Goal: Task Accomplishment & Management: Manage account settings

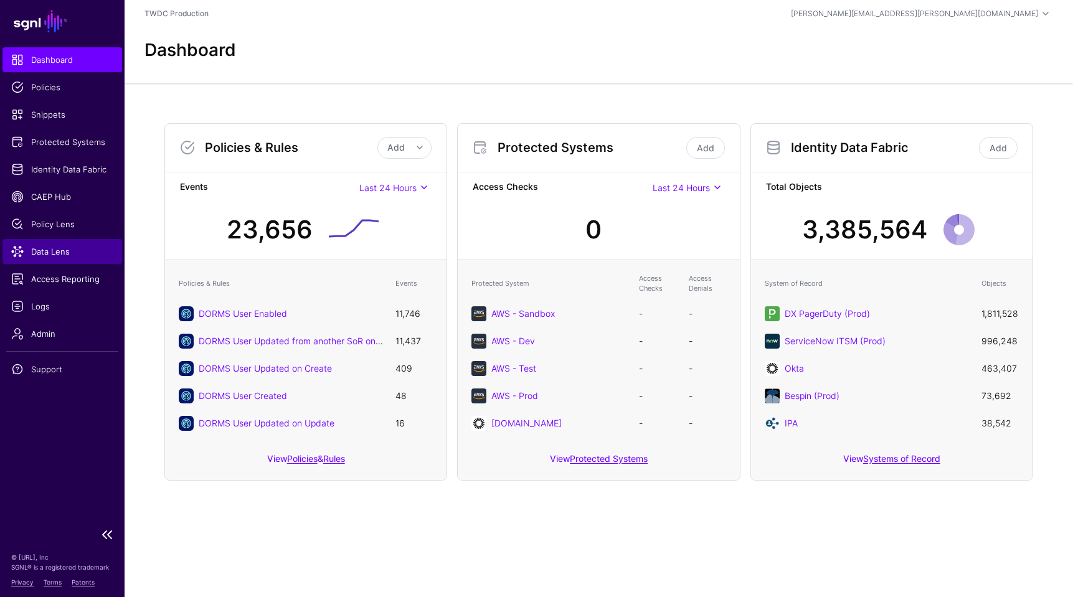
click at [50, 247] on span "Data Lens" at bounding box center [62, 251] width 102 height 12
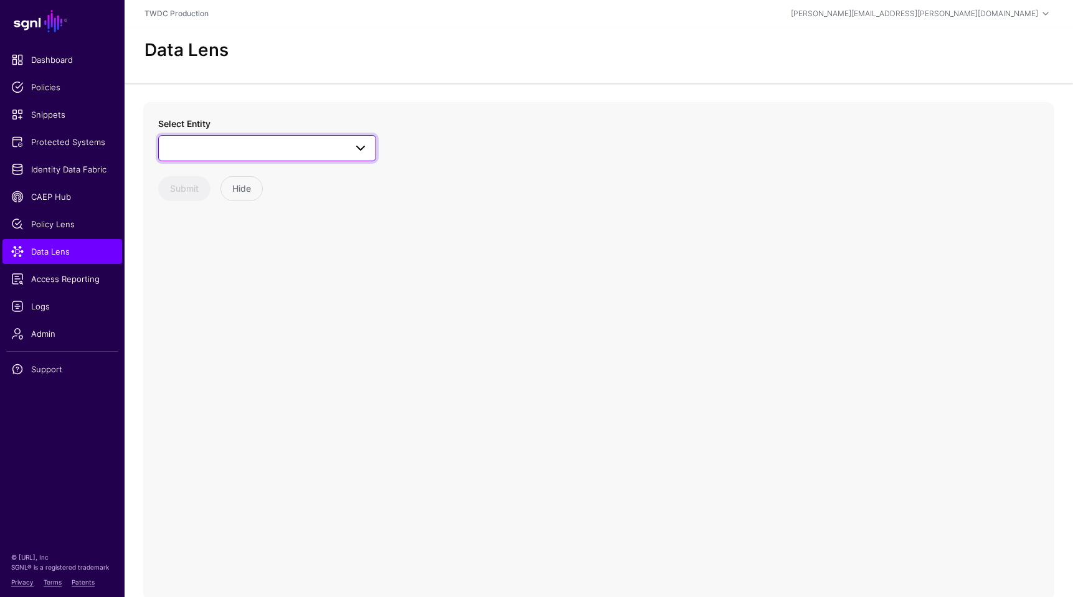
click at [366, 145] on span at bounding box center [360, 148] width 15 height 15
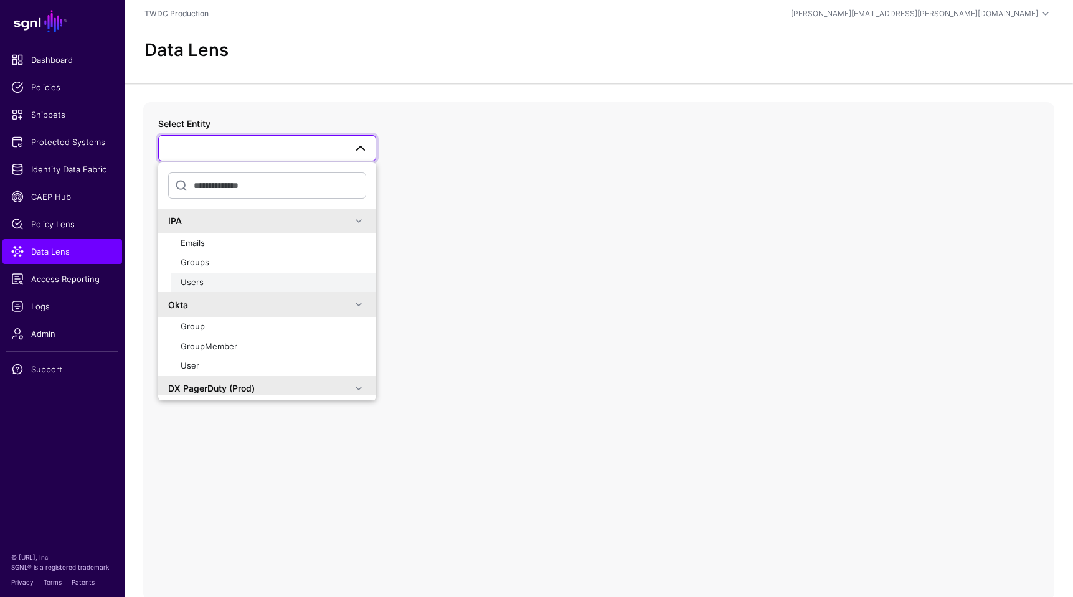
click at [199, 279] on span "Users" at bounding box center [192, 282] width 23 height 10
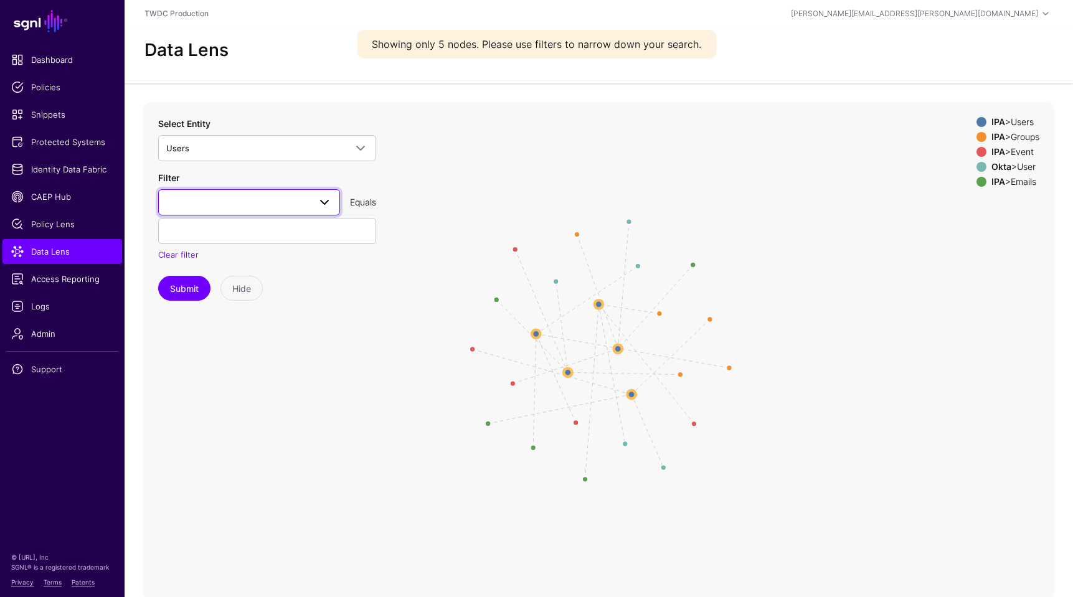
click at [314, 214] on link at bounding box center [249, 202] width 182 height 26
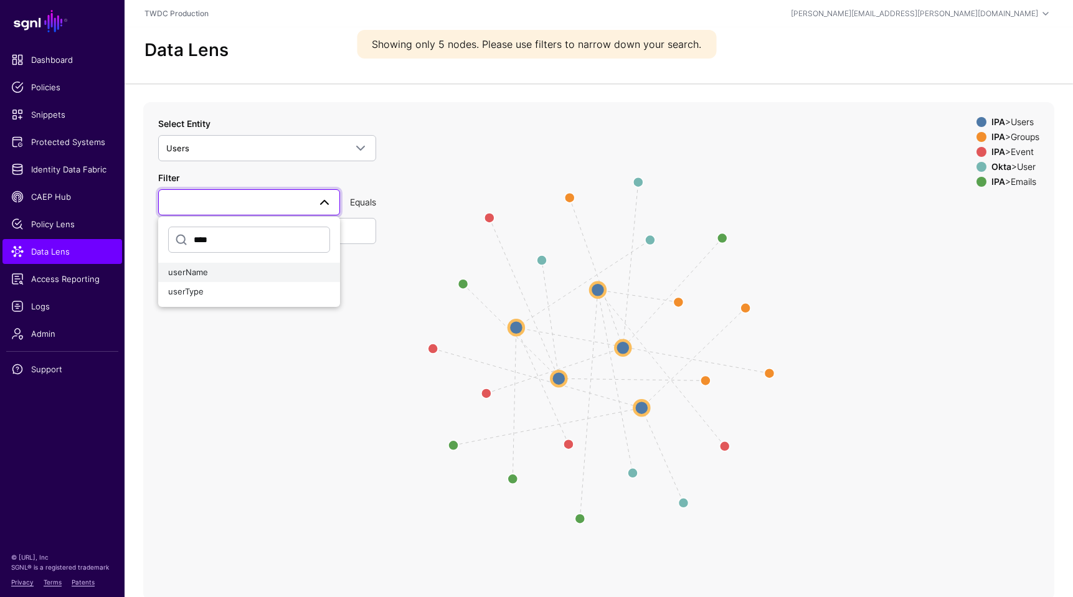
type input "****"
click at [191, 271] on span "userName" at bounding box center [188, 272] width 40 height 10
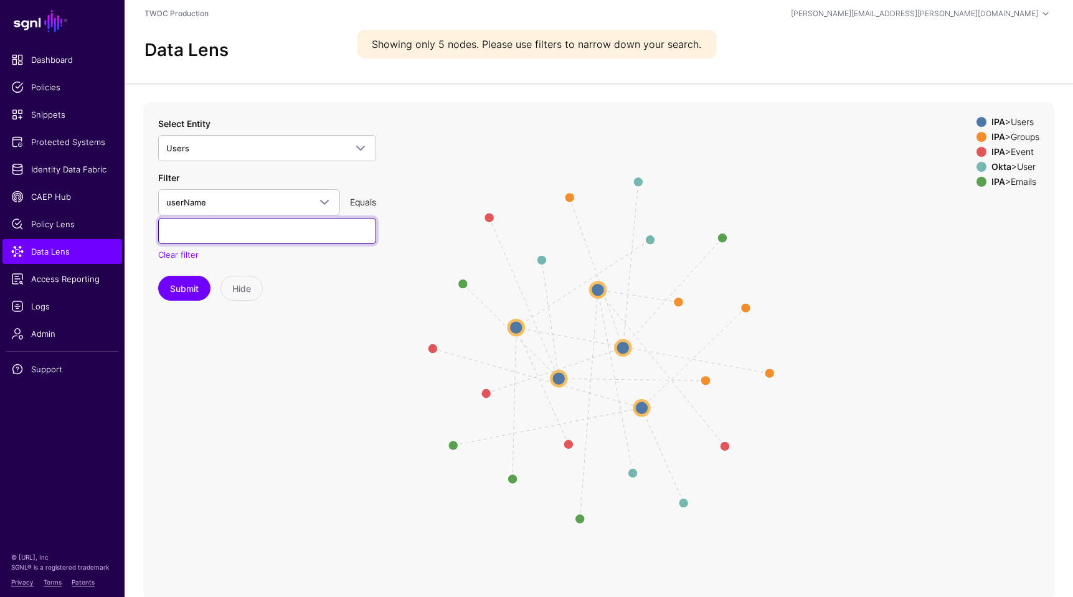
click at [262, 234] on input "text" at bounding box center [267, 231] width 218 height 26
paste input "**********"
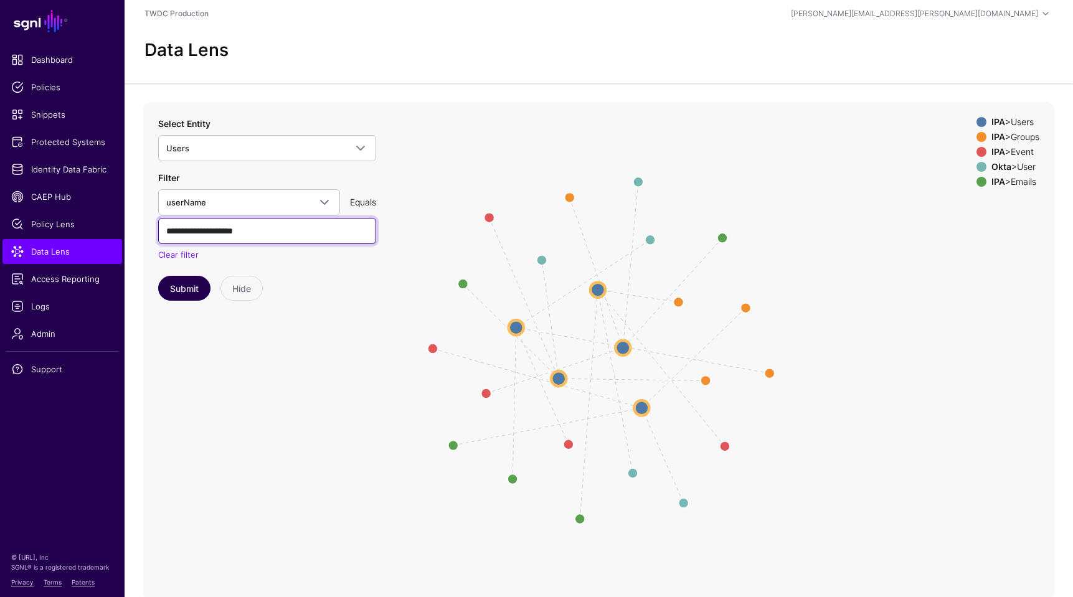
type input "**********"
click at [184, 290] on button "Submit" at bounding box center [184, 288] width 52 height 25
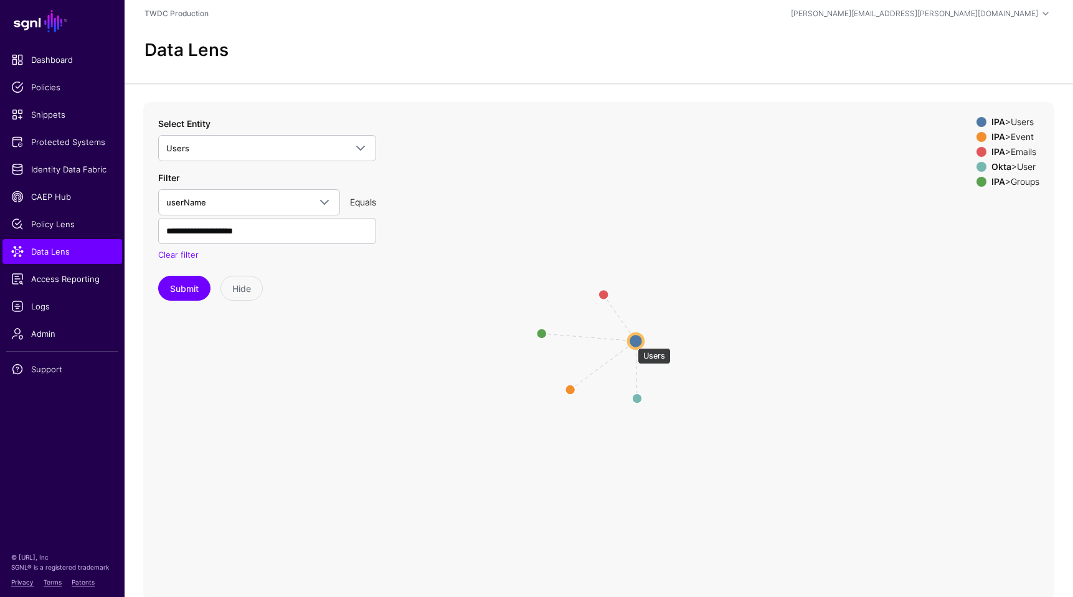
click at [632, 342] on circle at bounding box center [635, 341] width 15 height 15
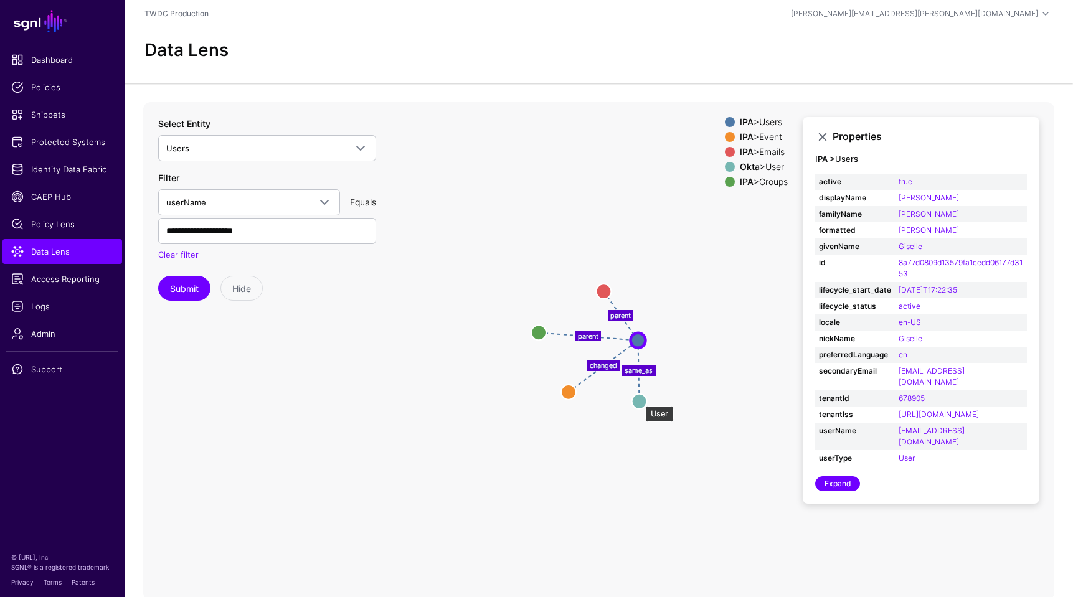
click at [639, 400] on circle at bounding box center [639, 401] width 15 height 15
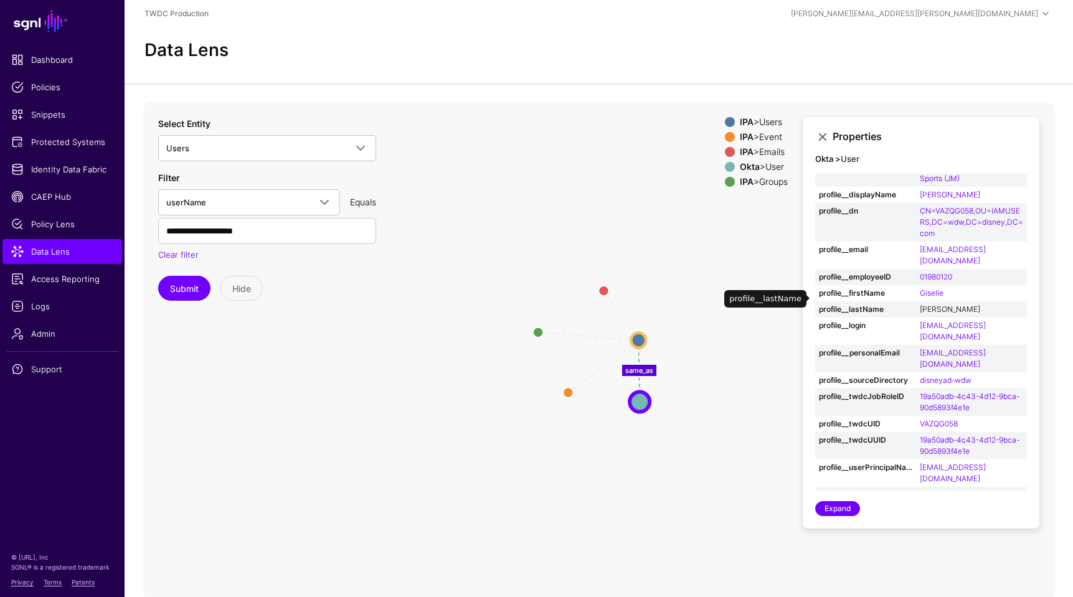
scroll to position [111, 0]
click at [637, 337] on circle at bounding box center [638, 340] width 15 height 15
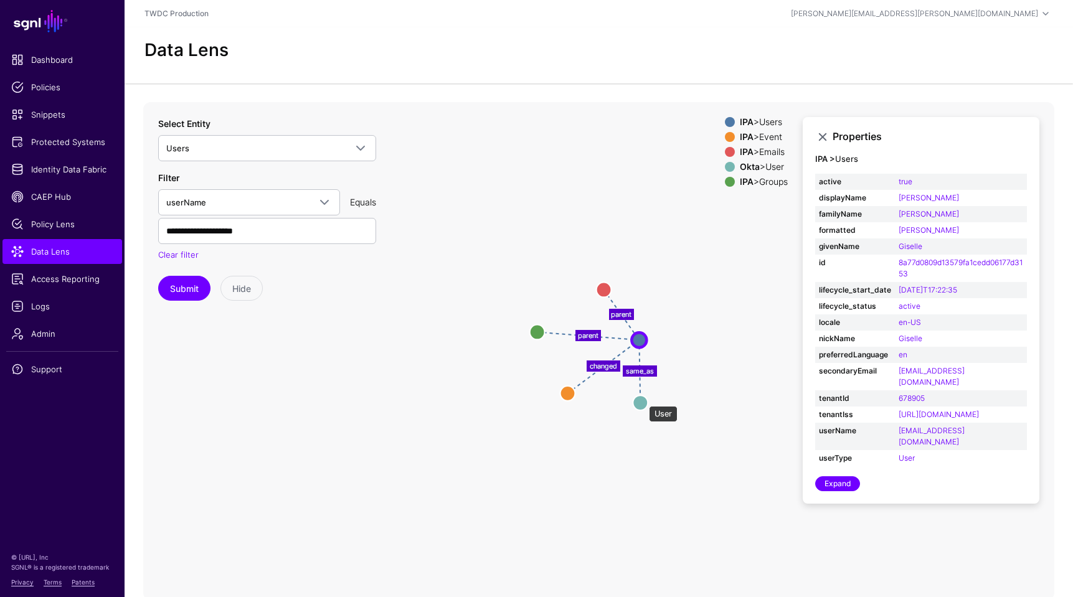
click at [643, 400] on circle at bounding box center [640, 403] width 15 height 15
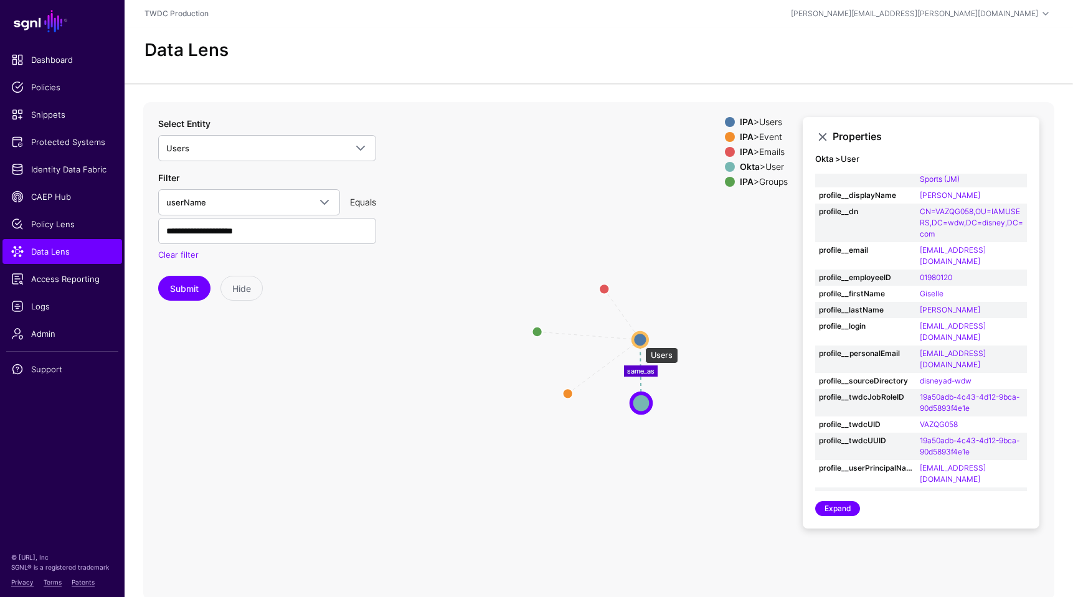
scroll to position [0, 1]
click at [639, 341] on circle at bounding box center [640, 340] width 15 height 15
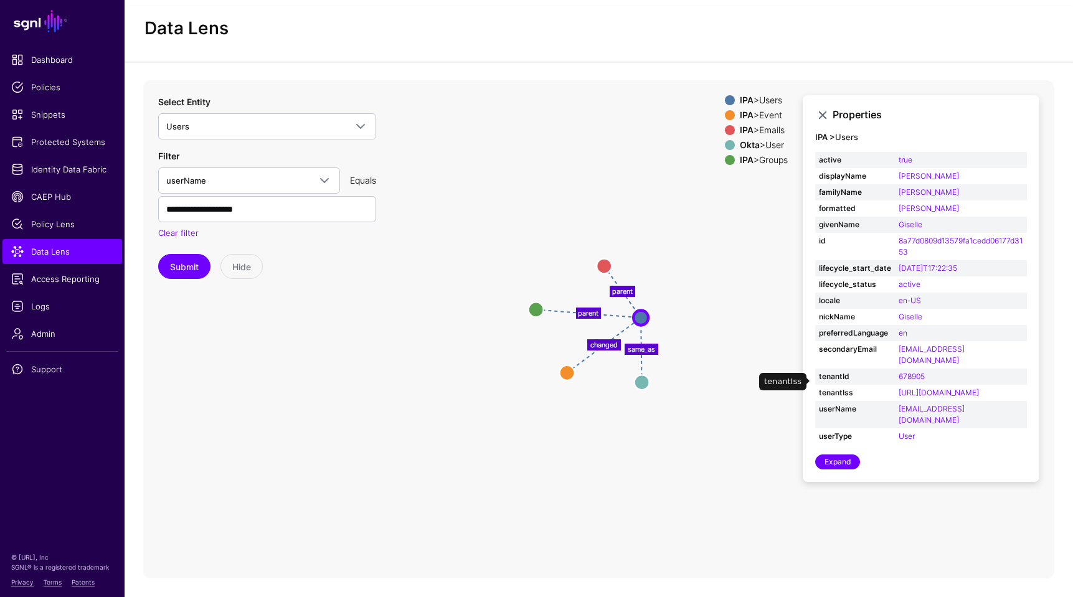
scroll to position [21, 0]
click at [640, 382] on circle at bounding box center [642, 383] width 15 height 15
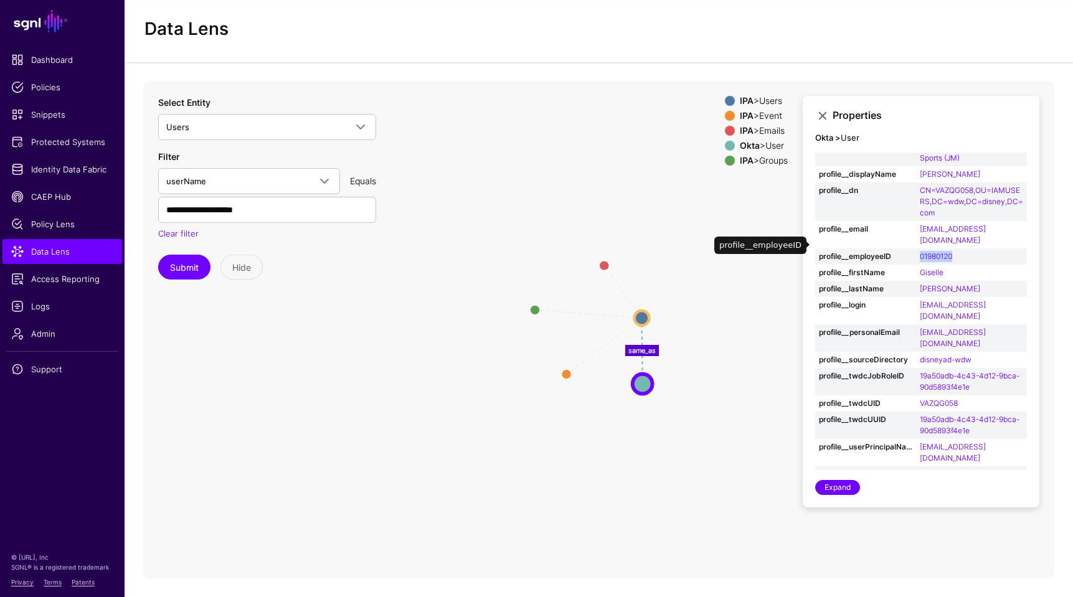
drag, startPoint x: 962, startPoint y: 245, endPoint x: 918, endPoint y: 245, distance: 44.2
click at [918, 249] on td "01980120" at bounding box center [971, 257] width 111 height 16
copy link "01980120"
click at [40, 337] on span "Admin" at bounding box center [62, 334] width 102 height 12
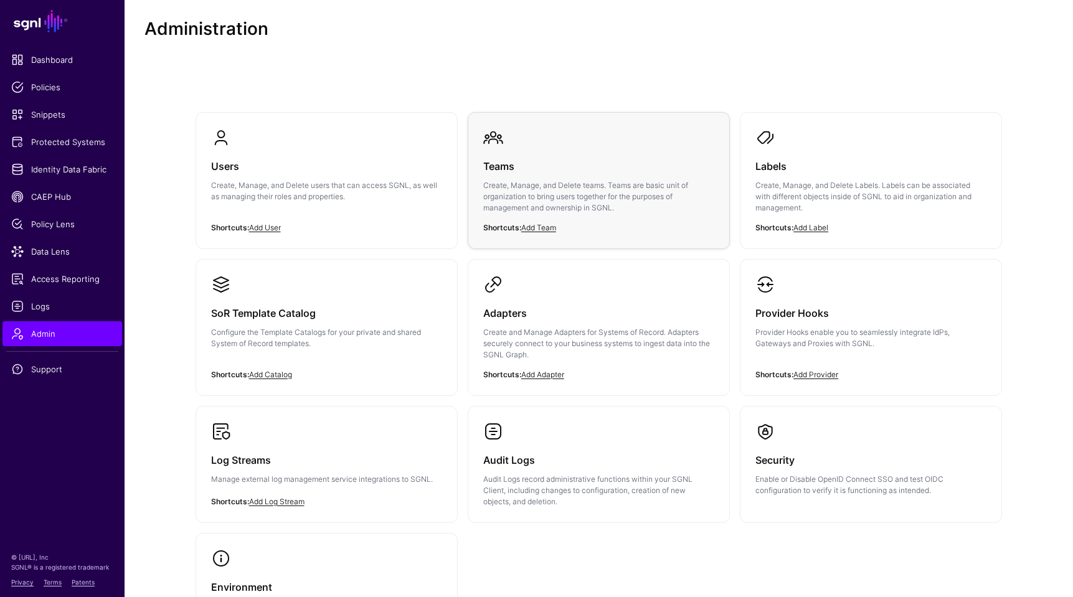
click at [502, 180] on p "Create, Manage, and Delete teams. Teams are basic unit of organization to bring…" at bounding box center [598, 197] width 231 height 34
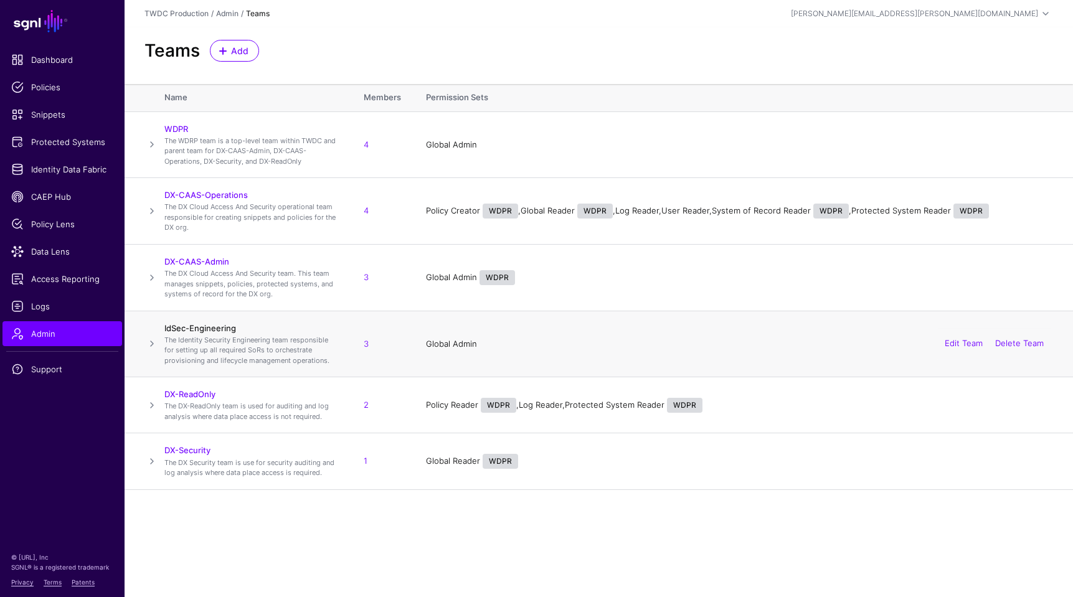
click at [206, 327] on link "IdSec-Engineering" at bounding box center [200, 328] width 72 height 10
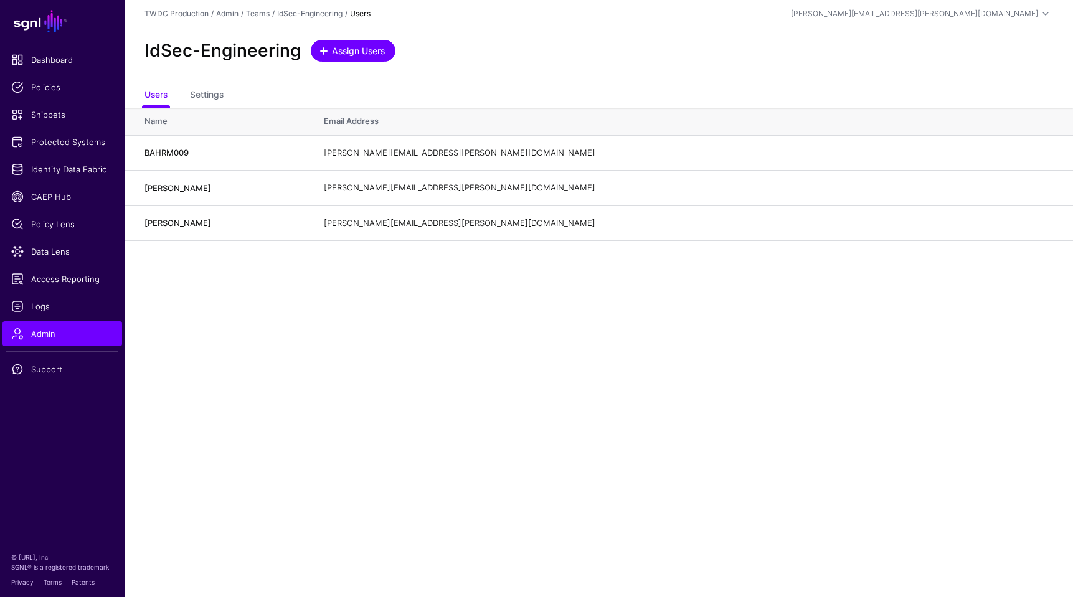
click at [369, 56] on span "Assign Users" at bounding box center [359, 50] width 56 height 13
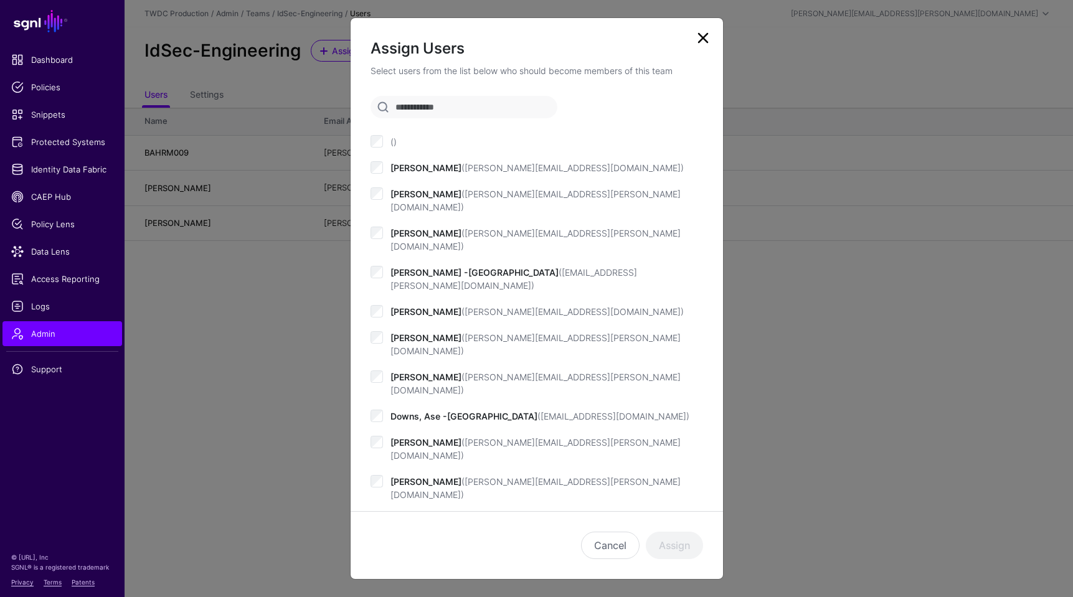
click at [452, 110] on input "text" at bounding box center [464, 107] width 187 height 22
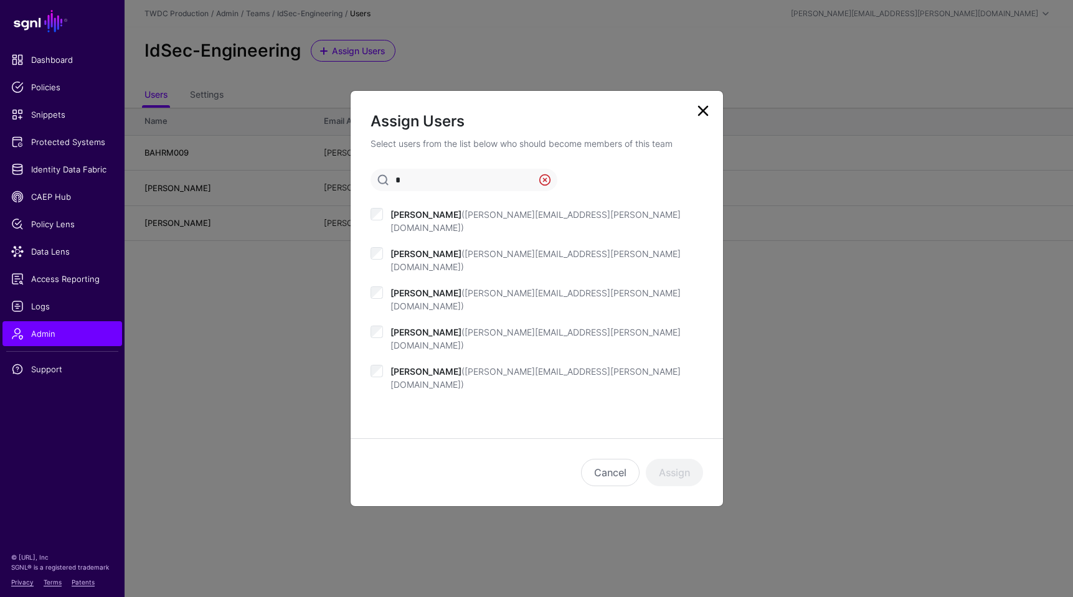
type input "*"
click at [547, 186] on link at bounding box center [545, 180] width 12 height 12
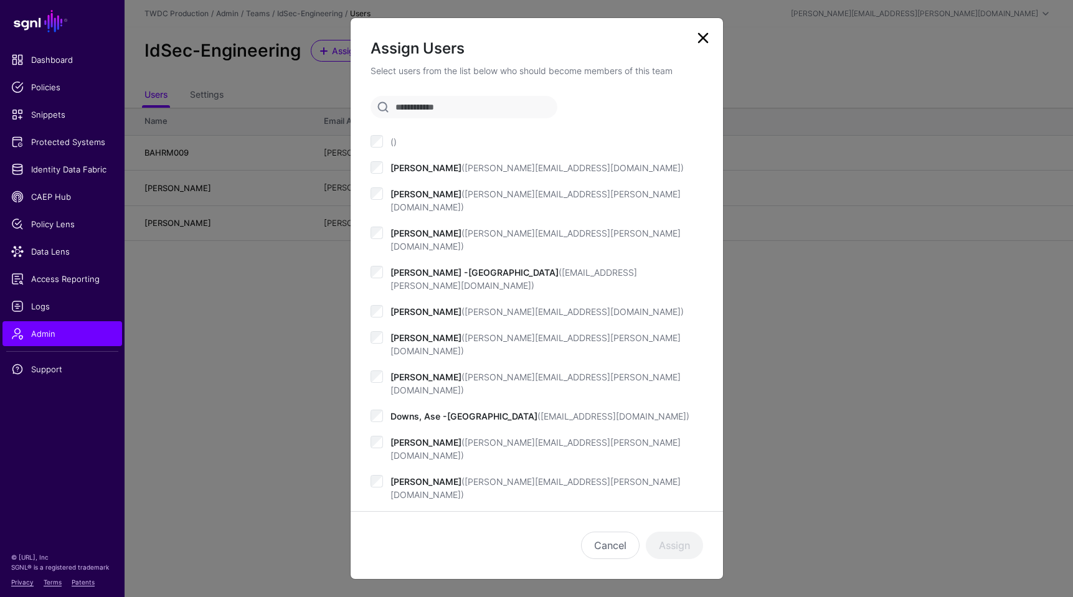
drag, startPoint x: 610, startPoint y: 541, endPoint x: 566, endPoint y: 528, distance: 45.9
click at [610, 541] on button "Cancel" at bounding box center [610, 545] width 59 height 27
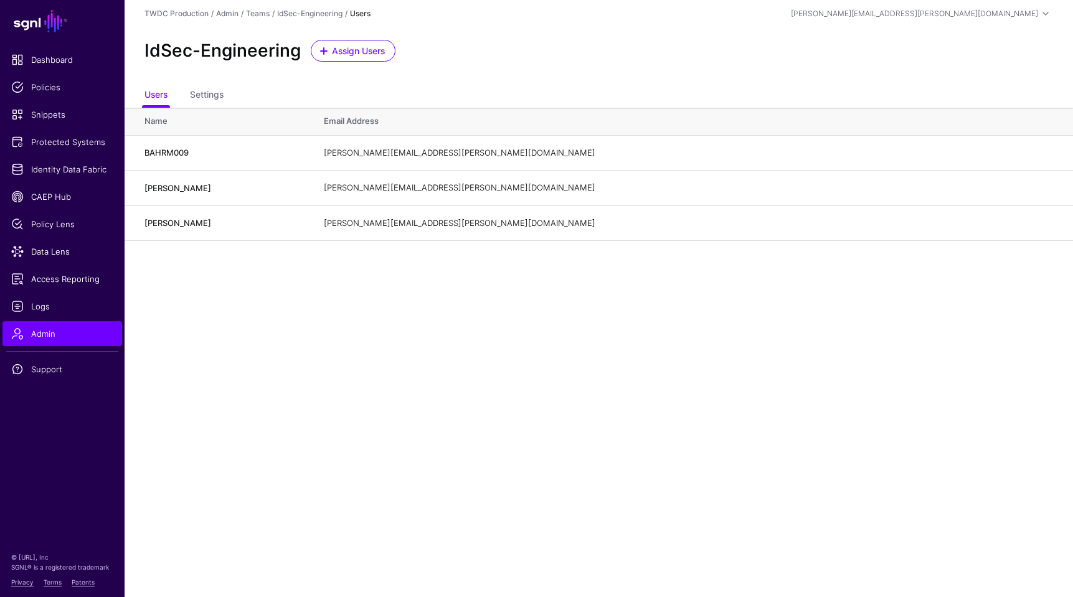
click at [254, 315] on main "SGNL Dashboard Policies Snippets Protected Systems Identity Data Fabric CAEP Hu…" at bounding box center [536, 298] width 1073 height 597
